Goal: Find specific fact: Find specific fact

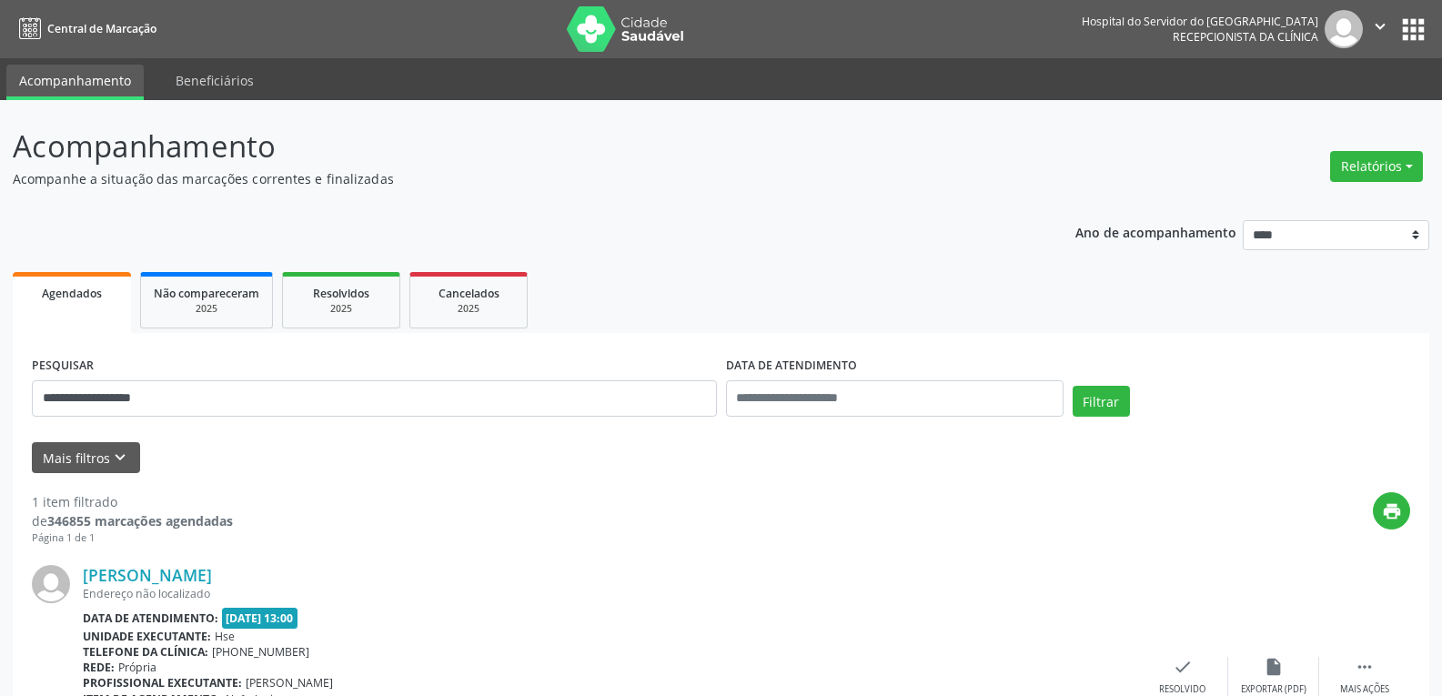
scroll to position [143, 0]
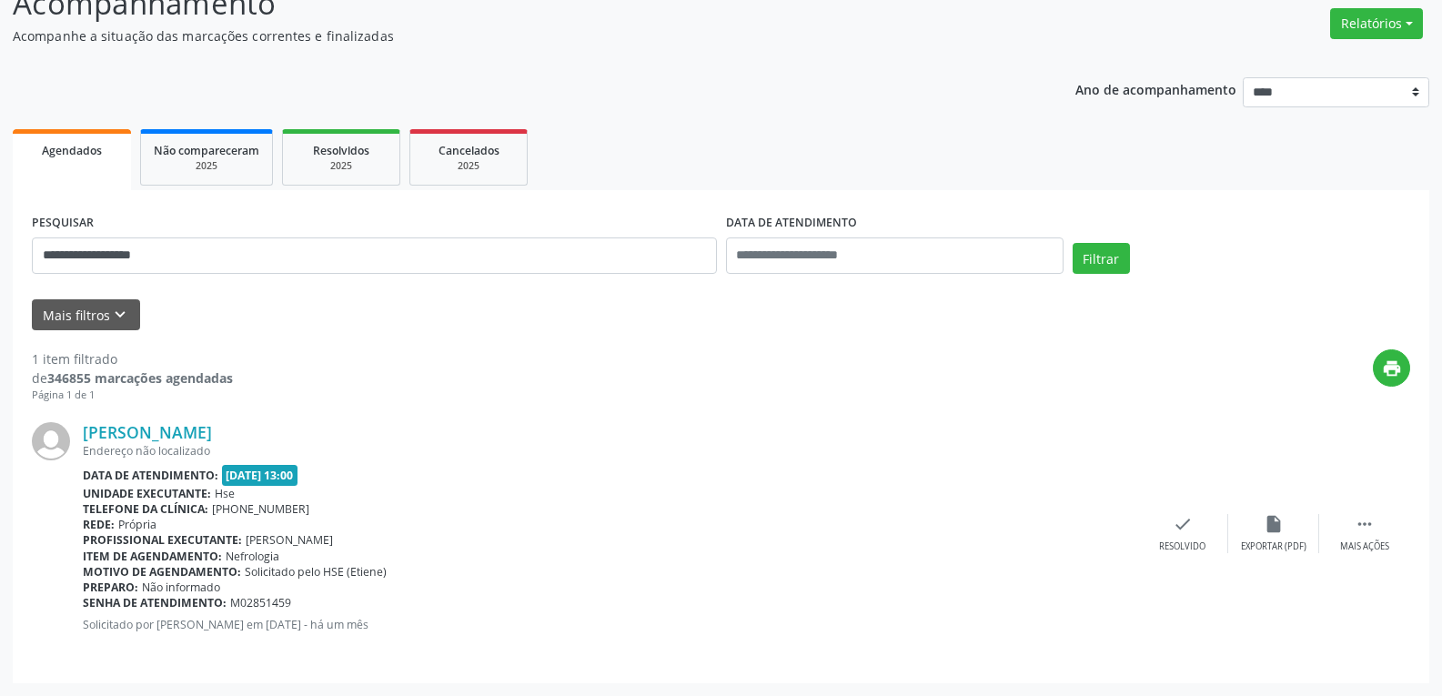
click at [1072, 243] on button "Filtrar" at bounding box center [1100, 258] width 57 height 31
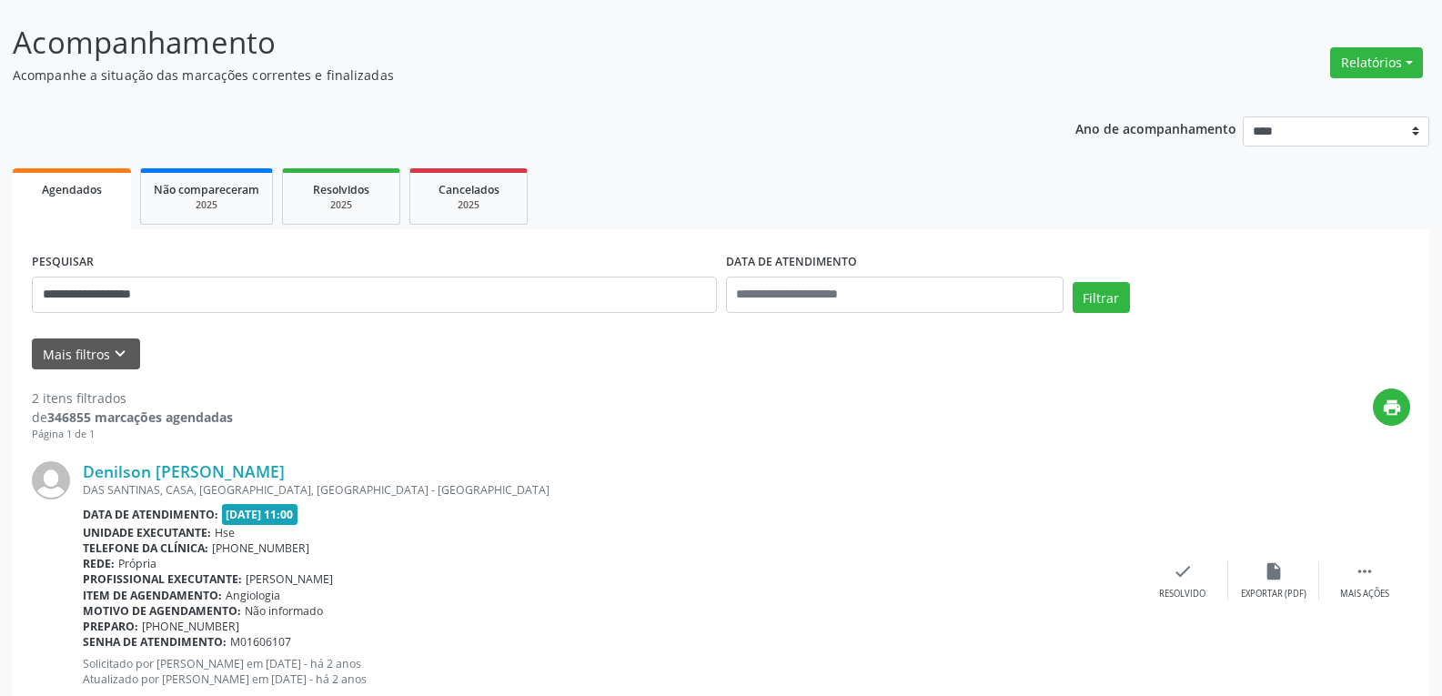
scroll to position [437, 0]
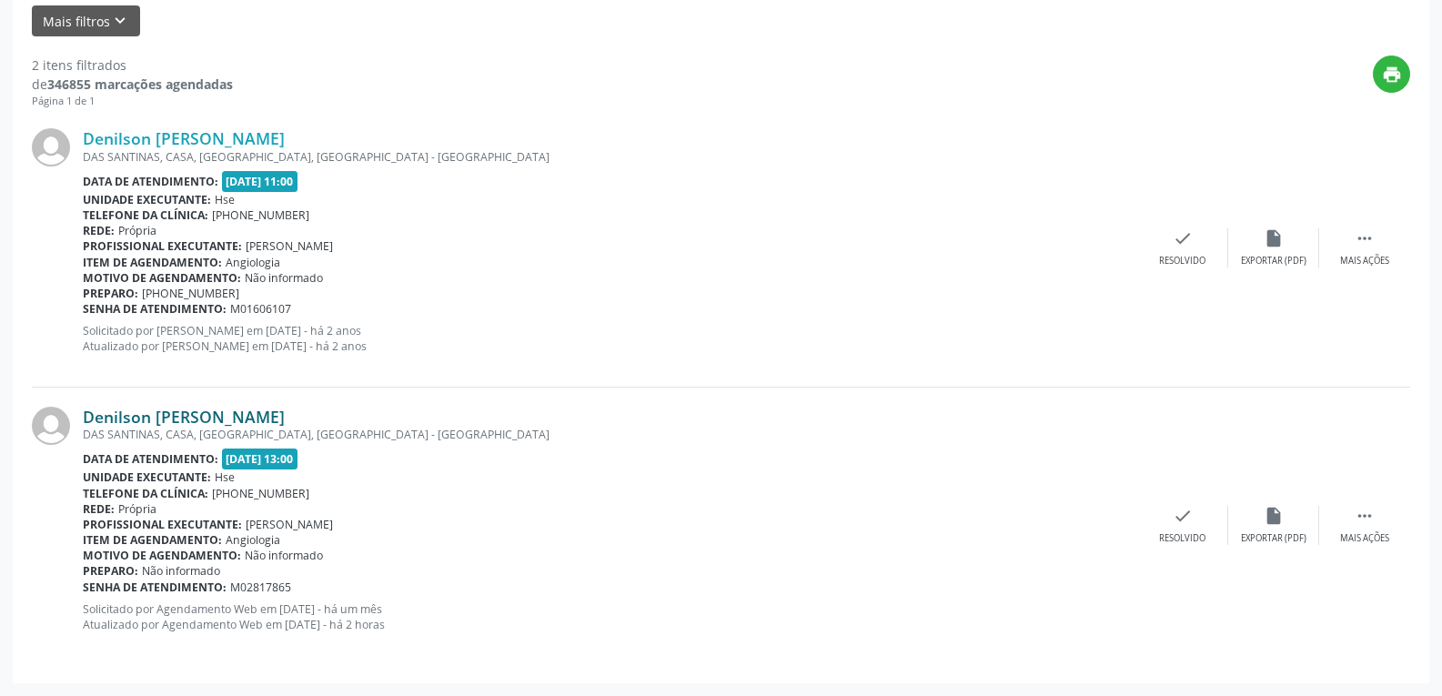
click at [176, 407] on link "Denilson [PERSON_NAME]" at bounding box center [184, 417] width 202 height 20
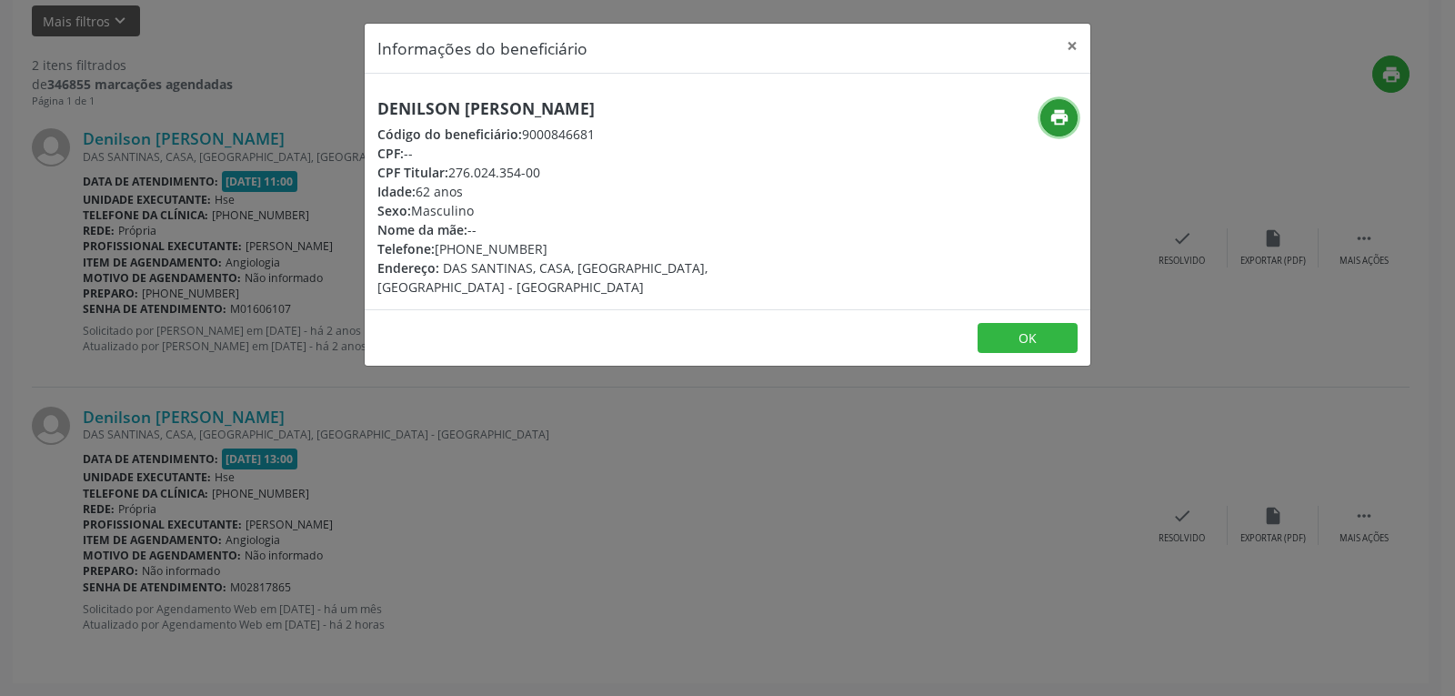
click at [1054, 112] on icon "print" at bounding box center [1060, 117] width 20 height 20
drag, startPoint x: 450, startPoint y: 166, endPoint x: 703, endPoint y: 173, distance: 253.0
click at [700, 172] on div "CPF Titular: 276.024.354-00" at bounding box center [606, 172] width 458 height 19
copy div "276.024.354-00"
drag, startPoint x: 460, startPoint y: 247, endPoint x: 597, endPoint y: 252, distance: 136.5
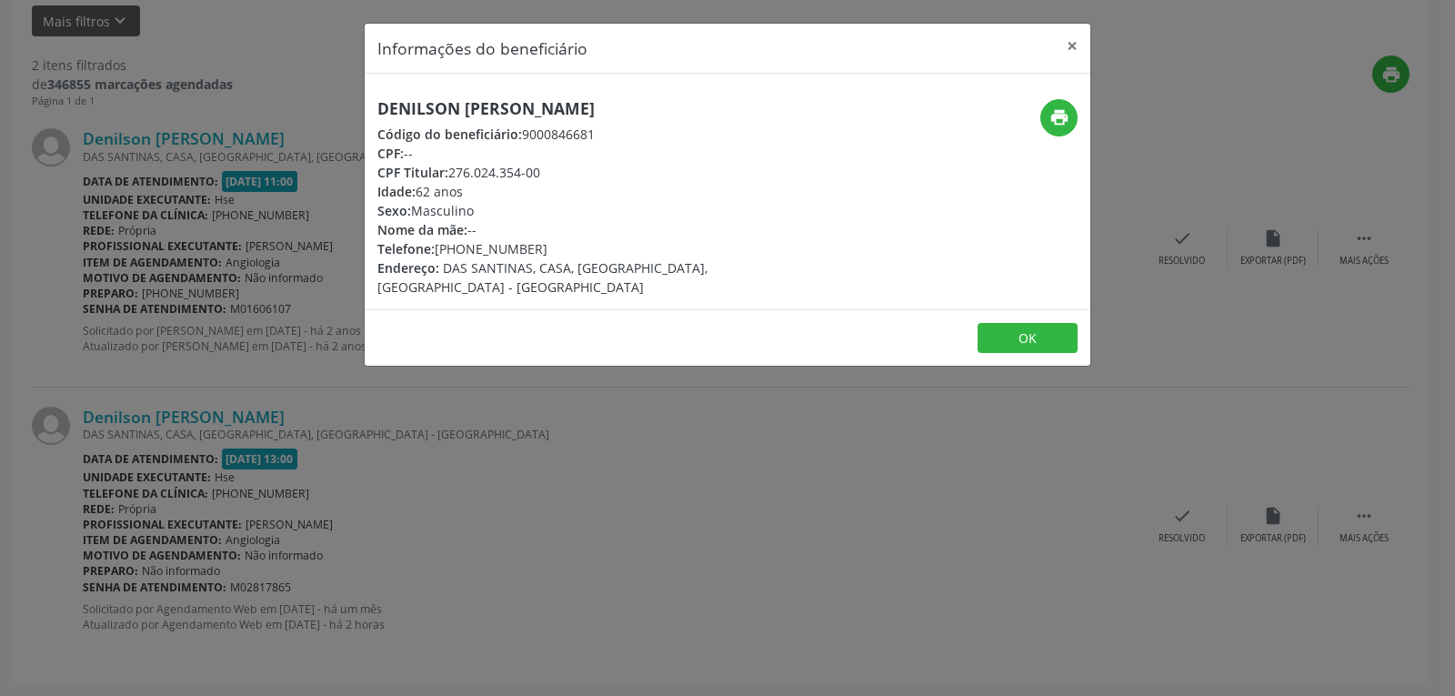
click at [597, 252] on div "Telefone: [PHONE_NUMBER]" at bounding box center [606, 248] width 458 height 19
copy div "98556-3288"
drag, startPoint x: 450, startPoint y: 168, endPoint x: 595, endPoint y: 184, distance: 145.4
click at [595, 184] on div "Denilson [PERSON_NAME] Código do beneficiário: 9000846681 CPF: -- CPF Titular: …" at bounding box center [606, 197] width 458 height 197
click at [595, 184] on div "Idade: 62 anos" at bounding box center [606, 191] width 458 height 19
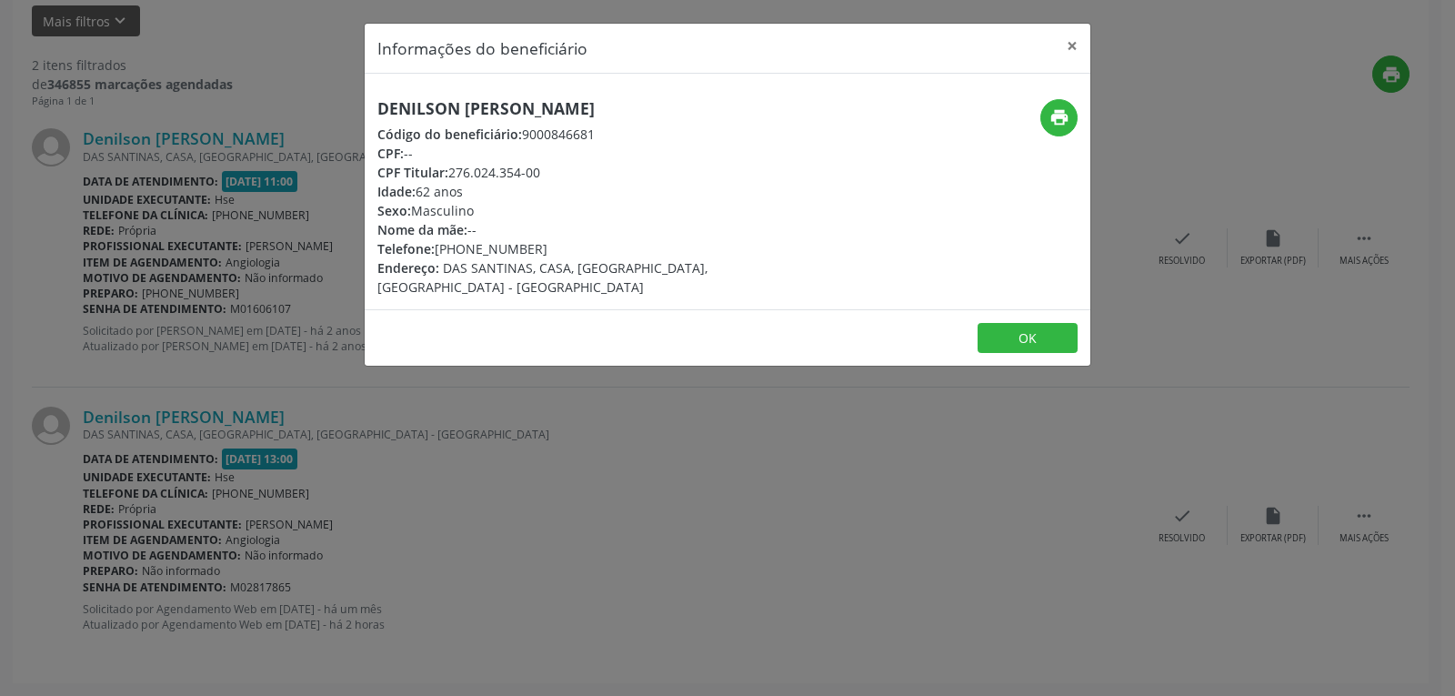
drag, startPoint x: 448, startPoint y: 174, endPoint x: 559, endPoint y: 172, distance: 111.0
click at [559, 172] on div "CPF Titular: 276.024.354-00" at bounding box center [606, 172] width 458 height 19
copy div "276.024.354-00"
click at [1070, 45] on button "×" at bounding box center [1072, 46] width 36 height 45
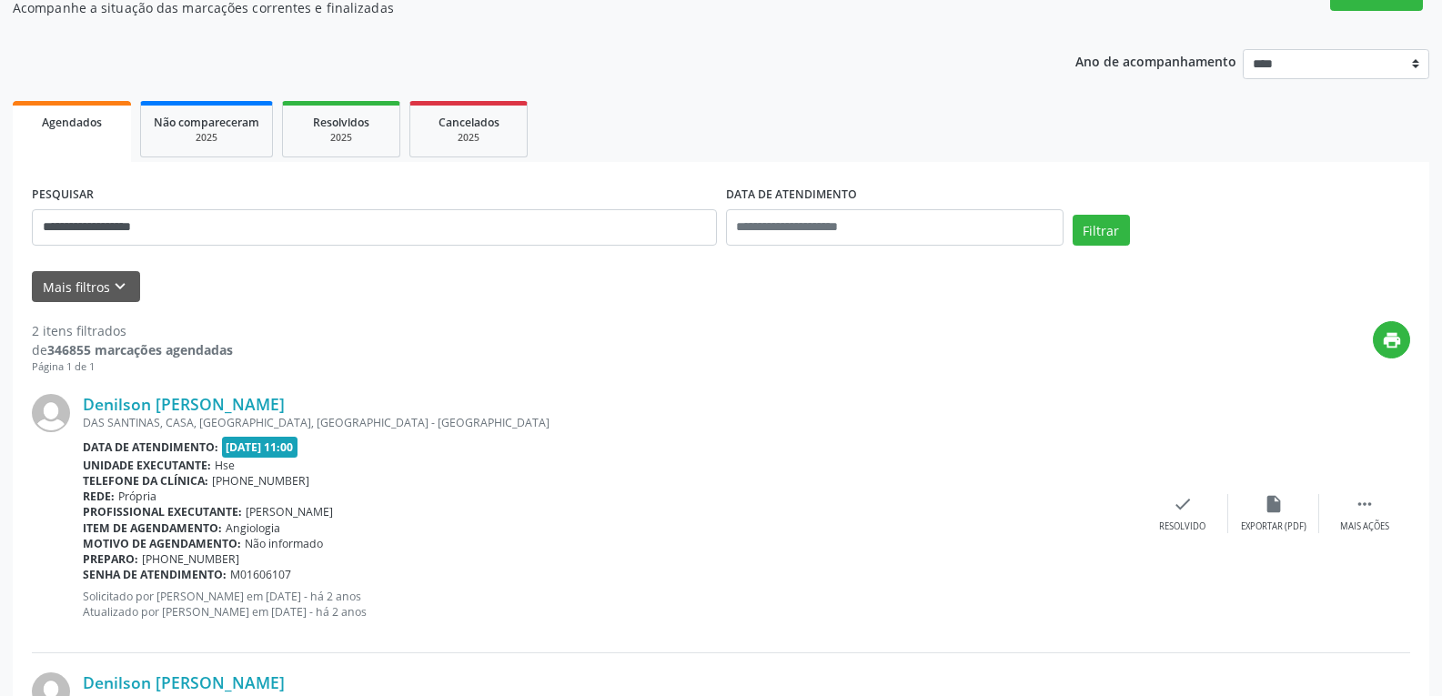
scroll to position [0, 0]
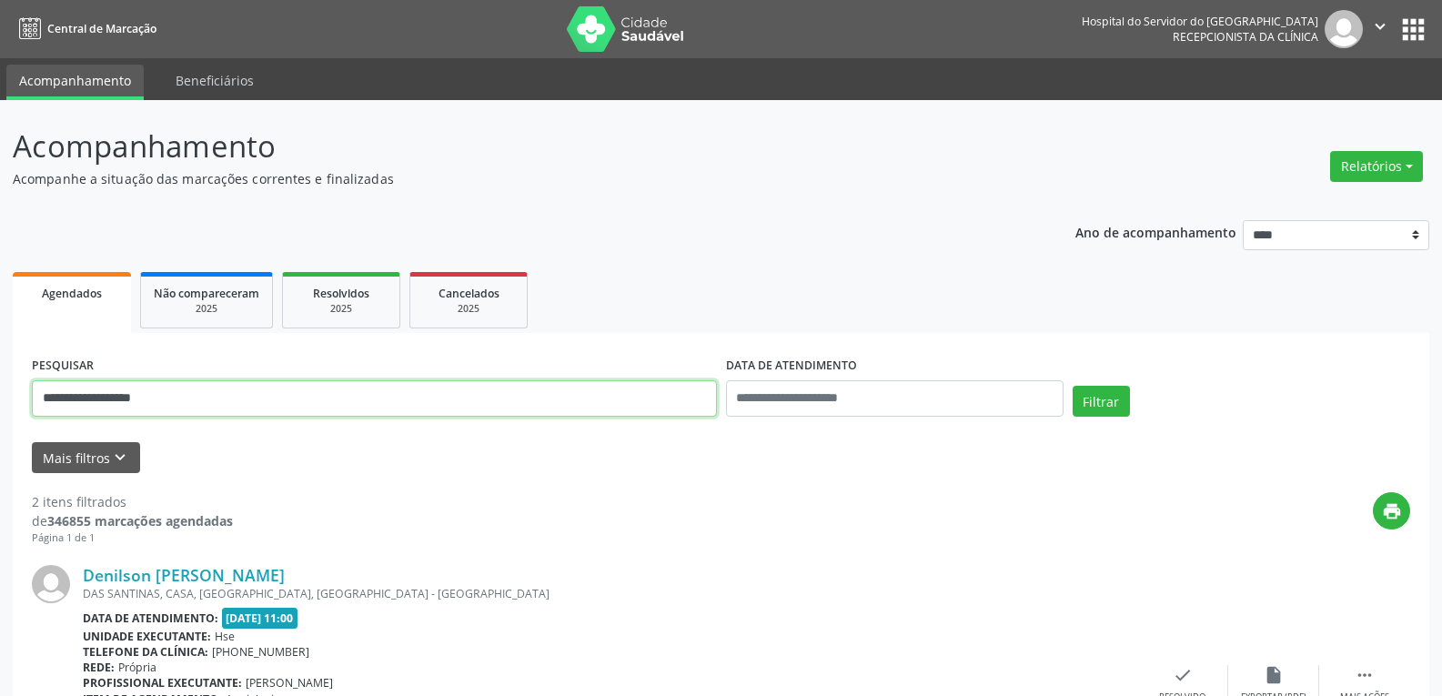
drag, startPoint x: 186, startPoint y: 403, endPoint x: 0, endPoint y: 398, distance: 185.6
click at [0, 398] on div "**********" at bounding box center [721, 616] width 1442 height 1032
type input "**********"
click at [1072, 386] on button "Filtrar" at bounding box center [1100, 401] width 57 height 31
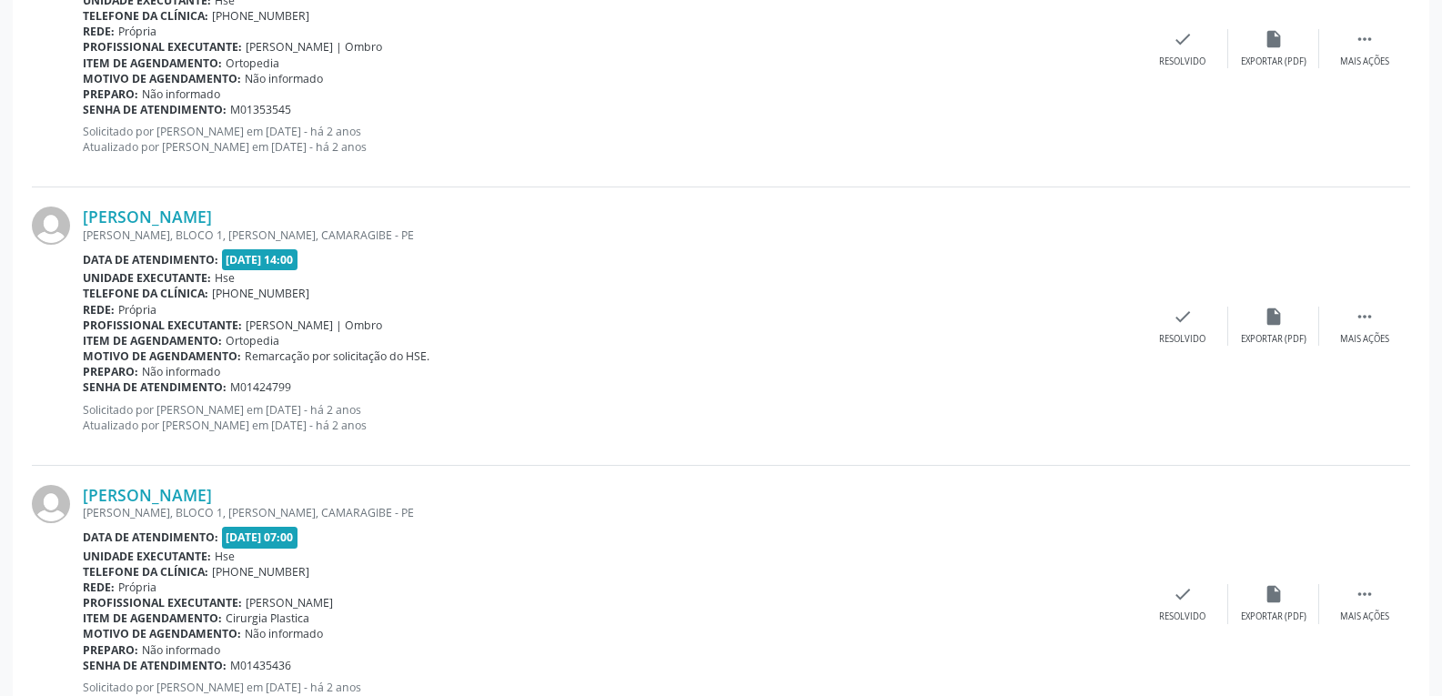
scroll to position [4100, 0]
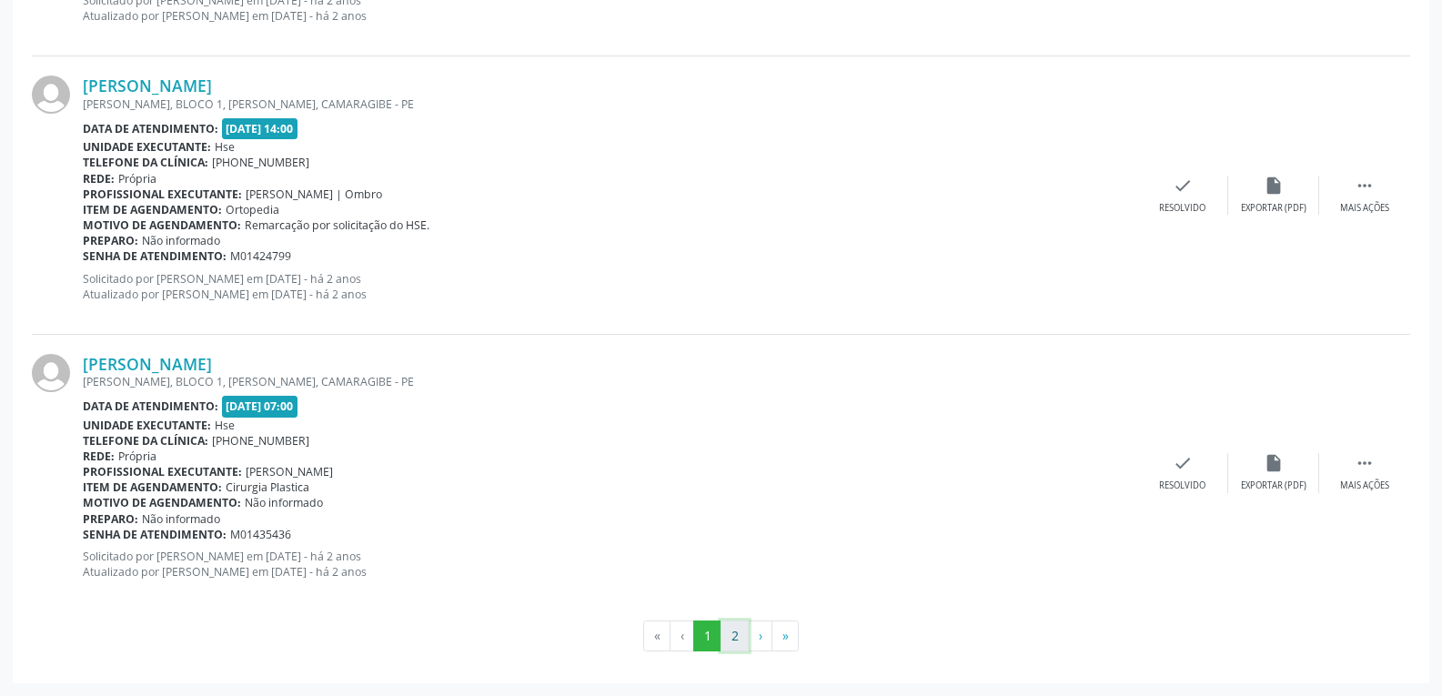
click at [737, 635] on button "2" at bounding box center [734, 635] width 28 height 31
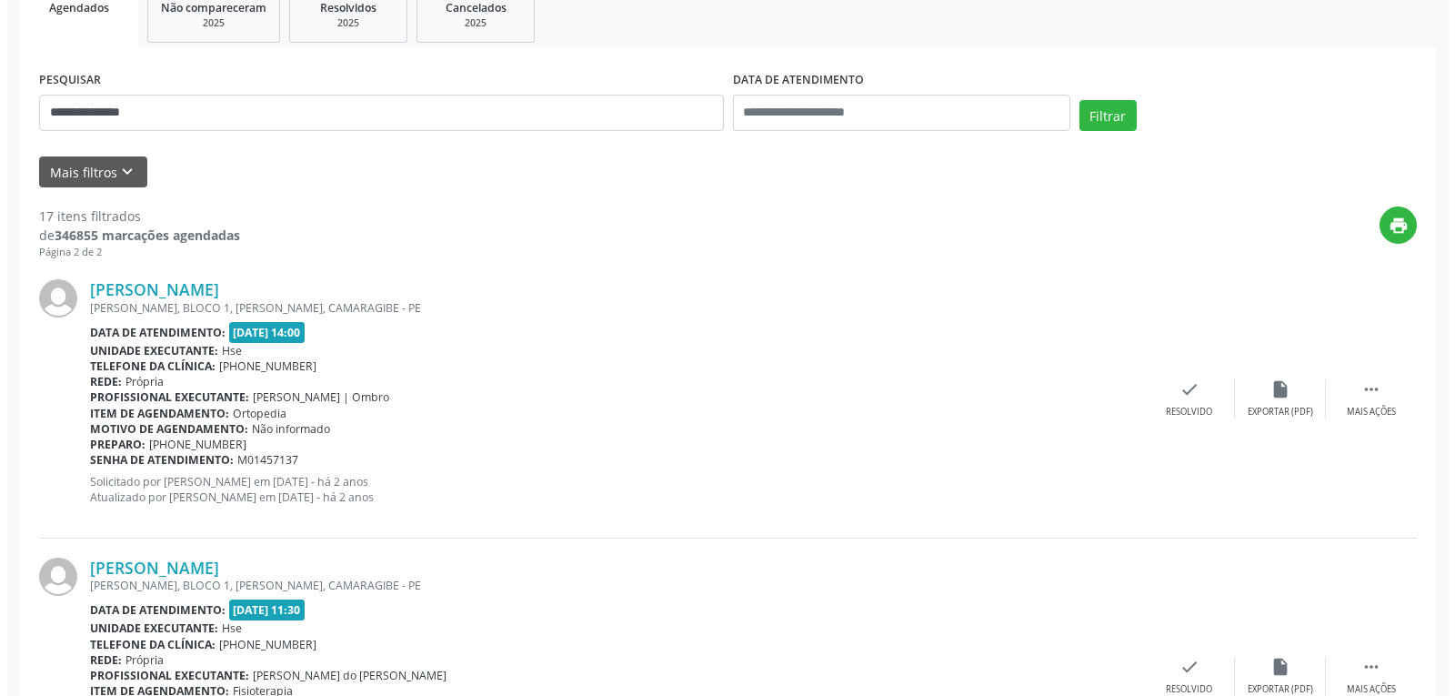
scroll to position [488, 0]
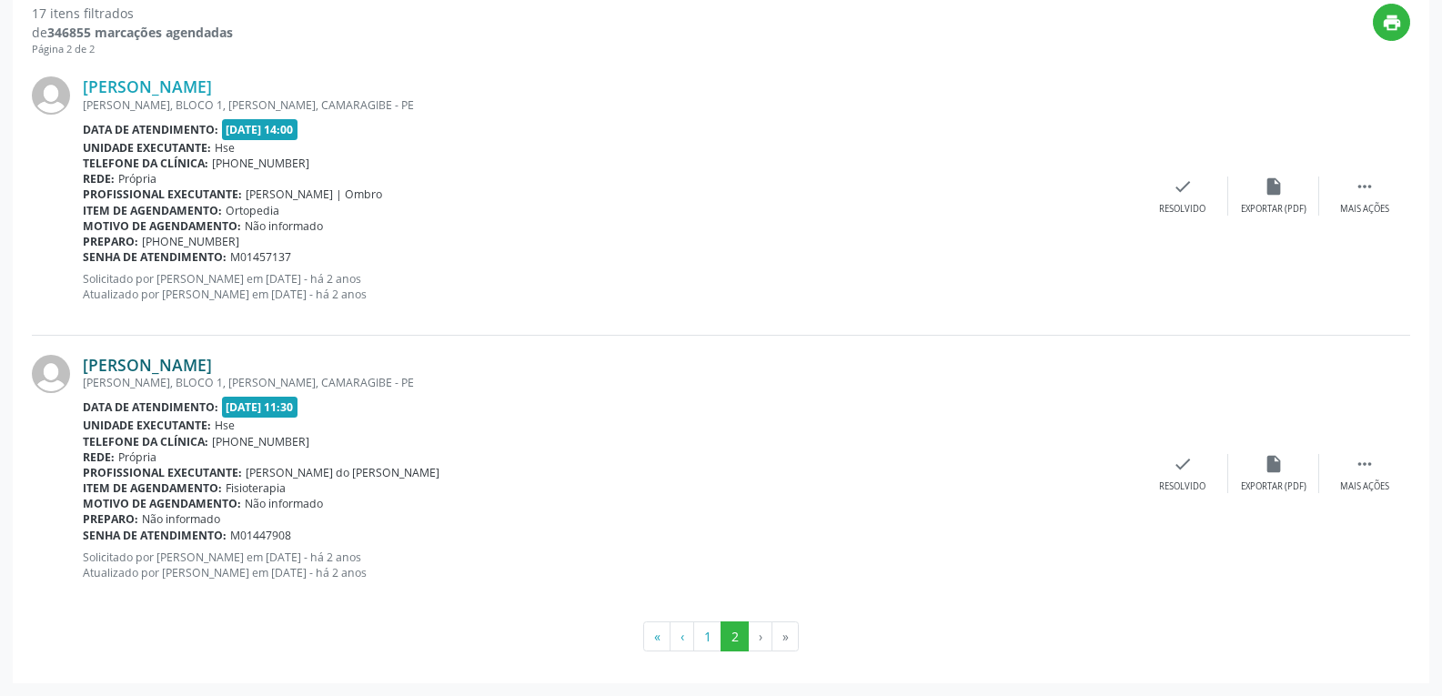
click at [204, 366] on link "[PERSON_NAME]" at bounding box center [147, 365] width 129 height 20
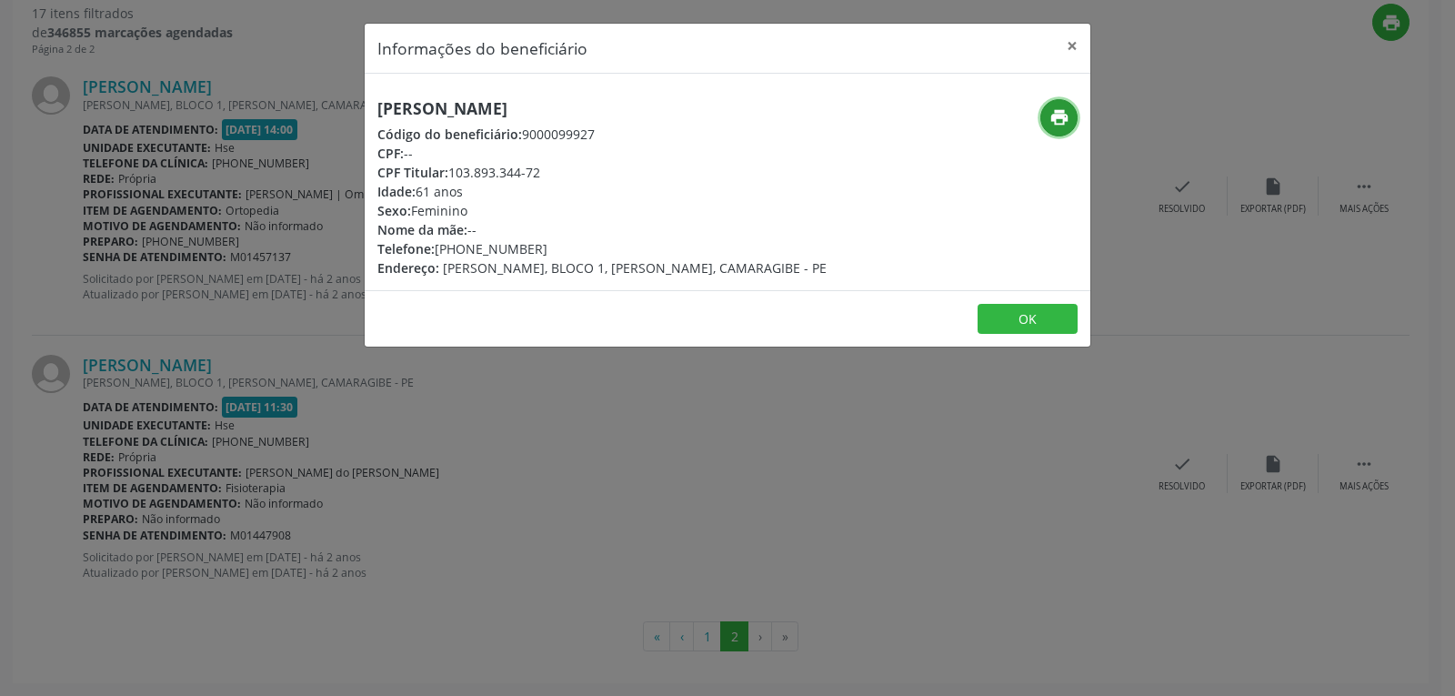
click at [1055, 116] on icon "print" at bounding box center [1060, 117] width 20 height 20
drag, startPoint x: 447, startPoint y: 170, endPoint x: 618, endPoint y: 170, distance: 171.9
click at [618, 170] on div "CPF Titular: 103.893.344-72" at bounding box center [601, 172] width 449 height 19
copy div "103.893.344-72"
drag, startPoint x: 462, startPoint y: 250, endPoint x: 588, endPoint y: 249, distance: 125.5
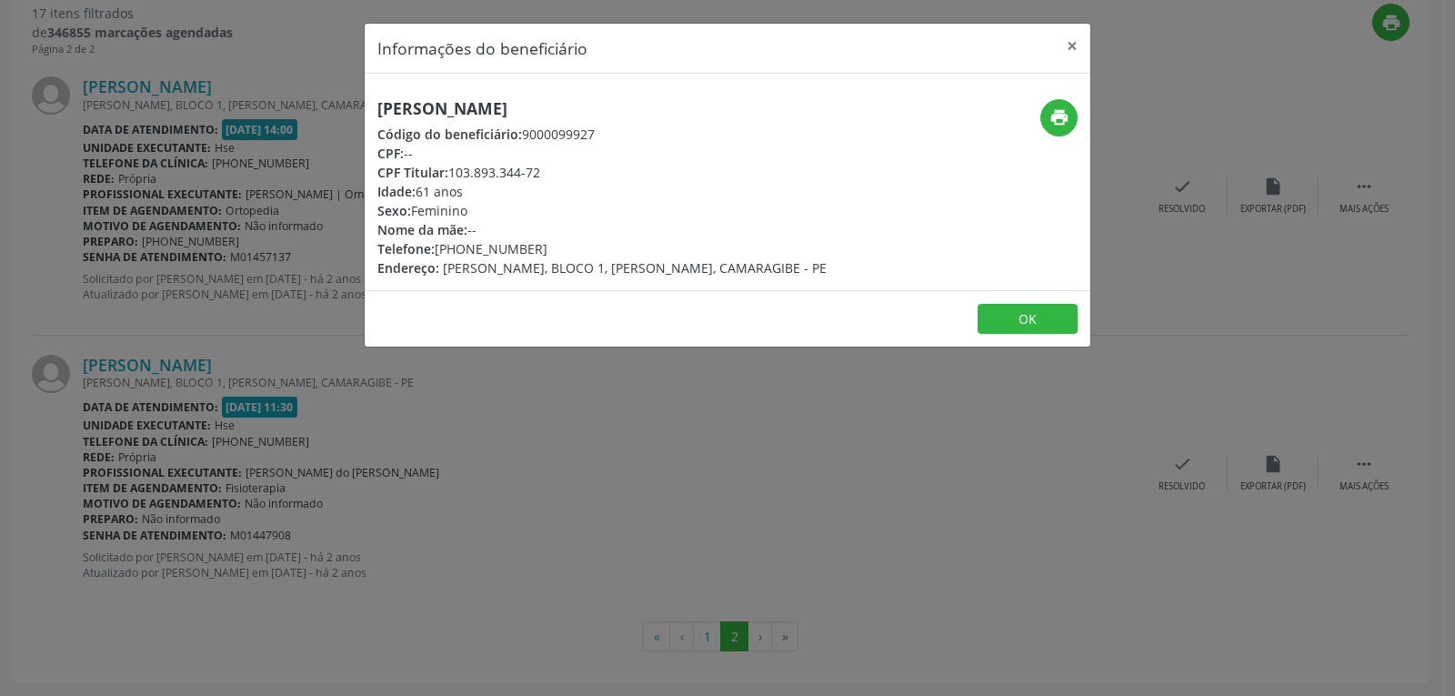
click at [588, 249] on div "Telefone: [PHONE_NUMBER]" at bounding box center [601, 248] width 449 height 19
copy div "98746-6021"
